Goal: Task Accomplishment & Management: Manage account settings

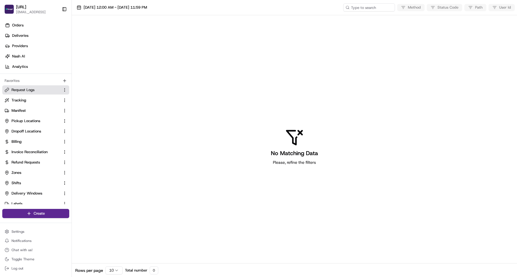
click at [11, 91] on link "Request Logs" at bounding box center [32, 89] width 55 height 5
click at [107, 6] on span "[DATE] 12:00 AM - [DATE] 11:59 PM" at bounding box center [115, 7] width 63 height 5
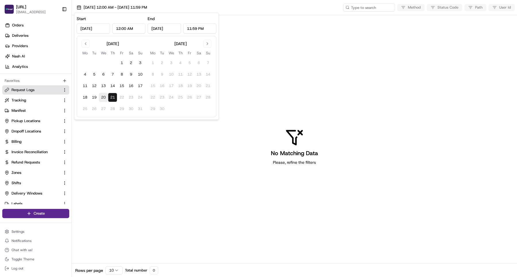
click at [102, 97] on button "20" at bounding box center [103, 97] width 9 height 9
type input "[DATE]"
click at [110, 97] on button "21" at bounding box center [112, 97] width 9 height 9
type input "[DATE]"
click at [107, 85] on button "13" at bounding box center [103, 85] width 9 height 9
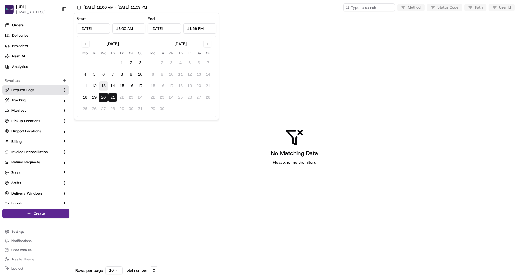
type input "[DATE]"
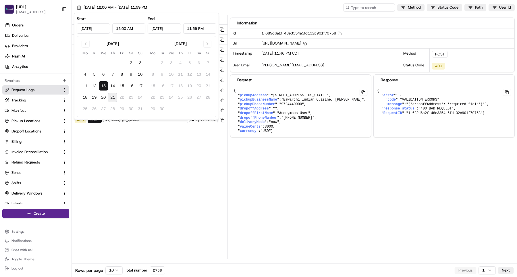
click at [109, 99] on button "21" at bounding box center [112, 97] width 9 height 9
type input "[DATE]"
click at [115, 172] on div "Status Method URL 400 POST /v1/order/get_quotes [DATE] 11:53 PM 400 POST /v1/or…" at bounding box center [150, 137] width 156 height 244
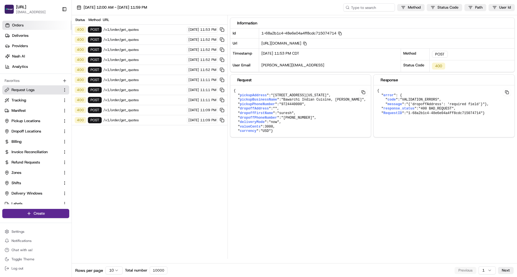
click at [24, 25] on link "Orders" at bounding box center [36, 25] width 69 height 9
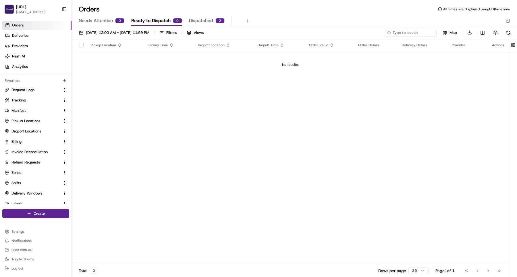
click at [97, 181] on div "Pickup Location Pickup Time Dropoff Location Dropoff Time Order Value Order Det…" at bounding box center [290, 151] width 437 height 225
click at [34, 251] on button "Chat with us!" at bounding box center [35, 250] width 67 height 8
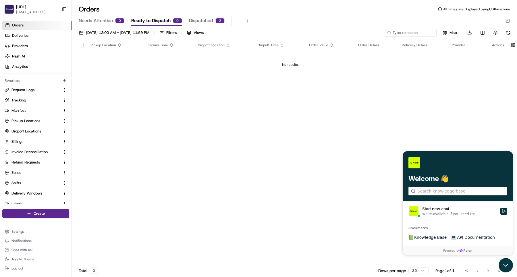
click at [507, 269] on icon "Open customer support" at bounding box center [506, 265] width 14 height 14
